Goal: Check status: Check status

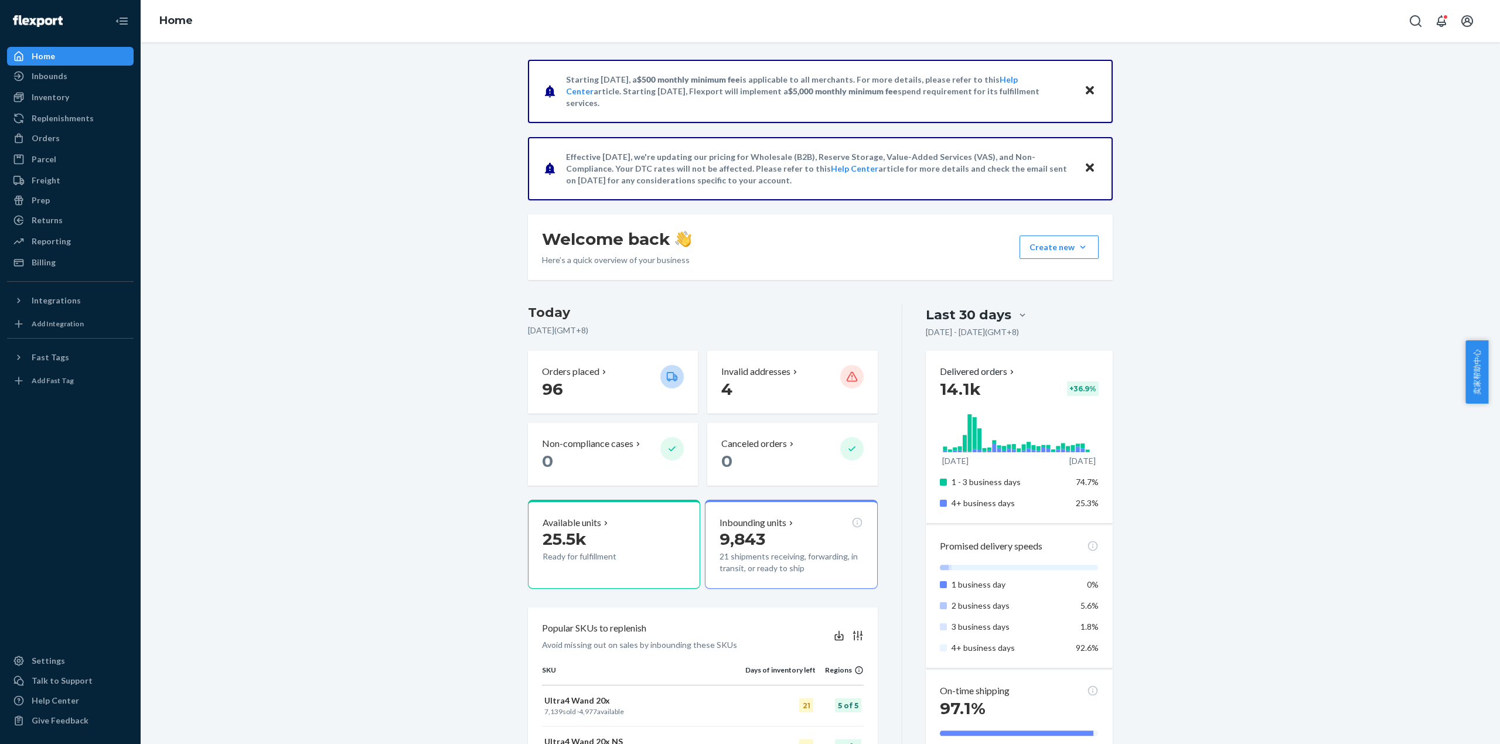
click at [271, 243] on div "Starting [DATE], a $500 monthly minimum fee is applicable to all merchants. For…" at bounding box center [820, 689] width 1342 height 1259
click at [64, 141] on div "Orders" at bounding box center [70, 138] width 124 height 16
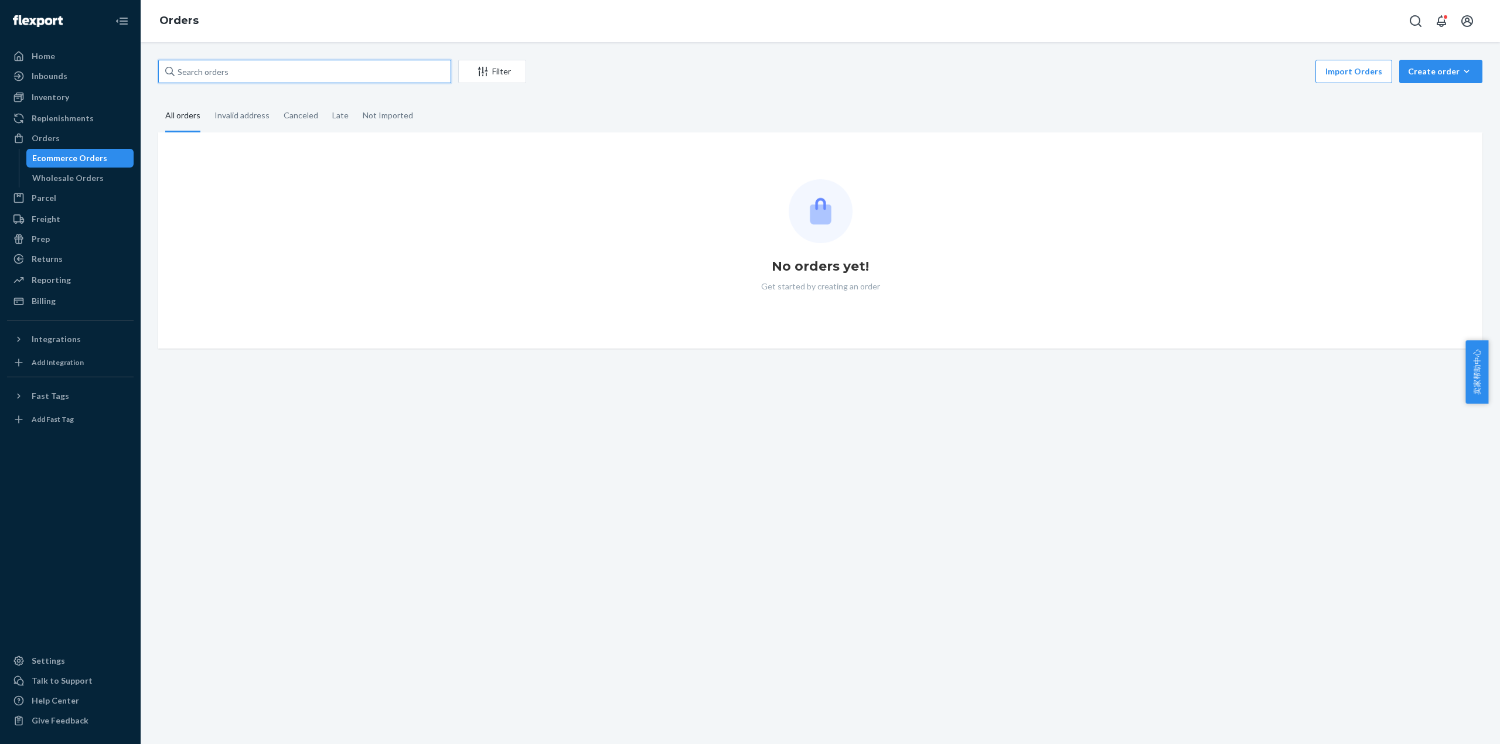
click at [209, 71] on input "text" at bounding box center [304, 71] width 293 height 23
paste input "466808MIRA"
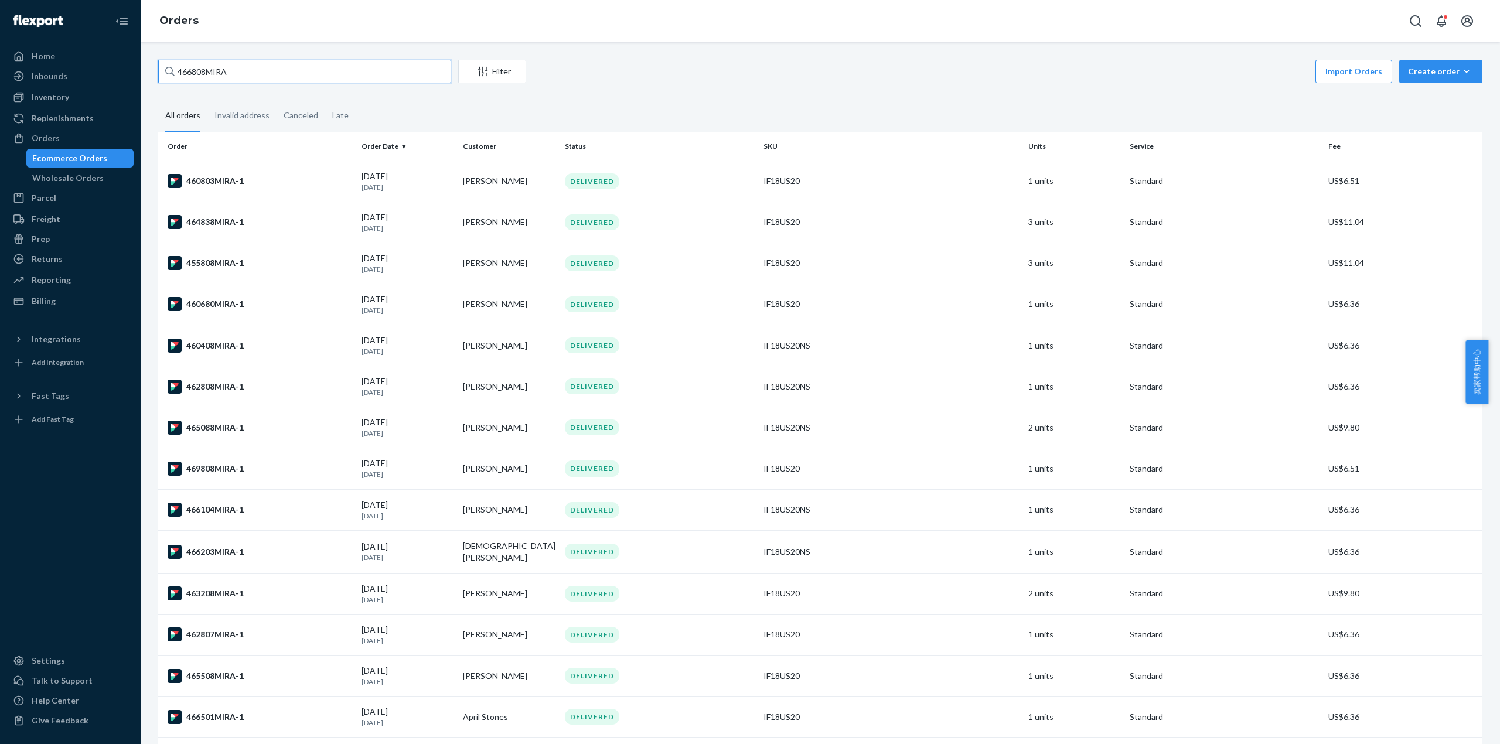
type input "466808MIRA"
